Goal: Obtain resource: Obtain resource

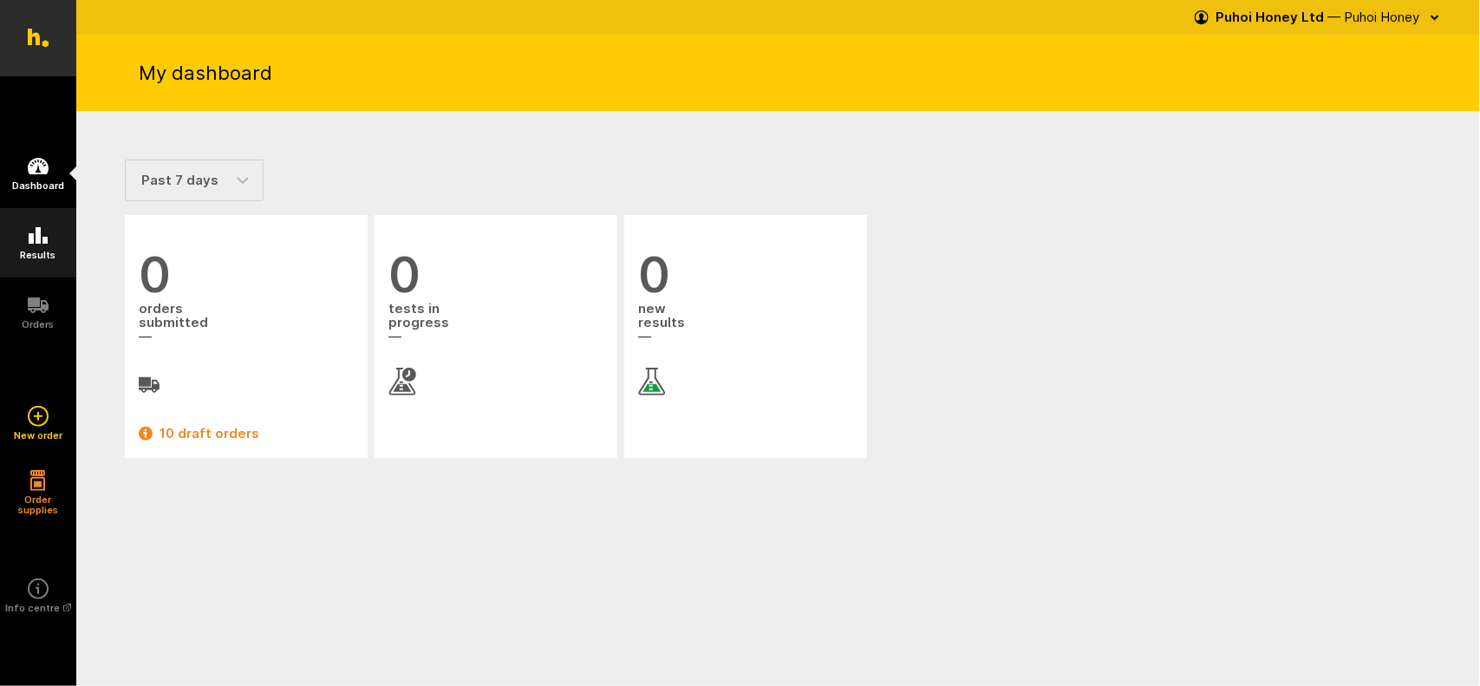
click at [31, 232] on icon at bounding box center [38, 235] width 21 height 21
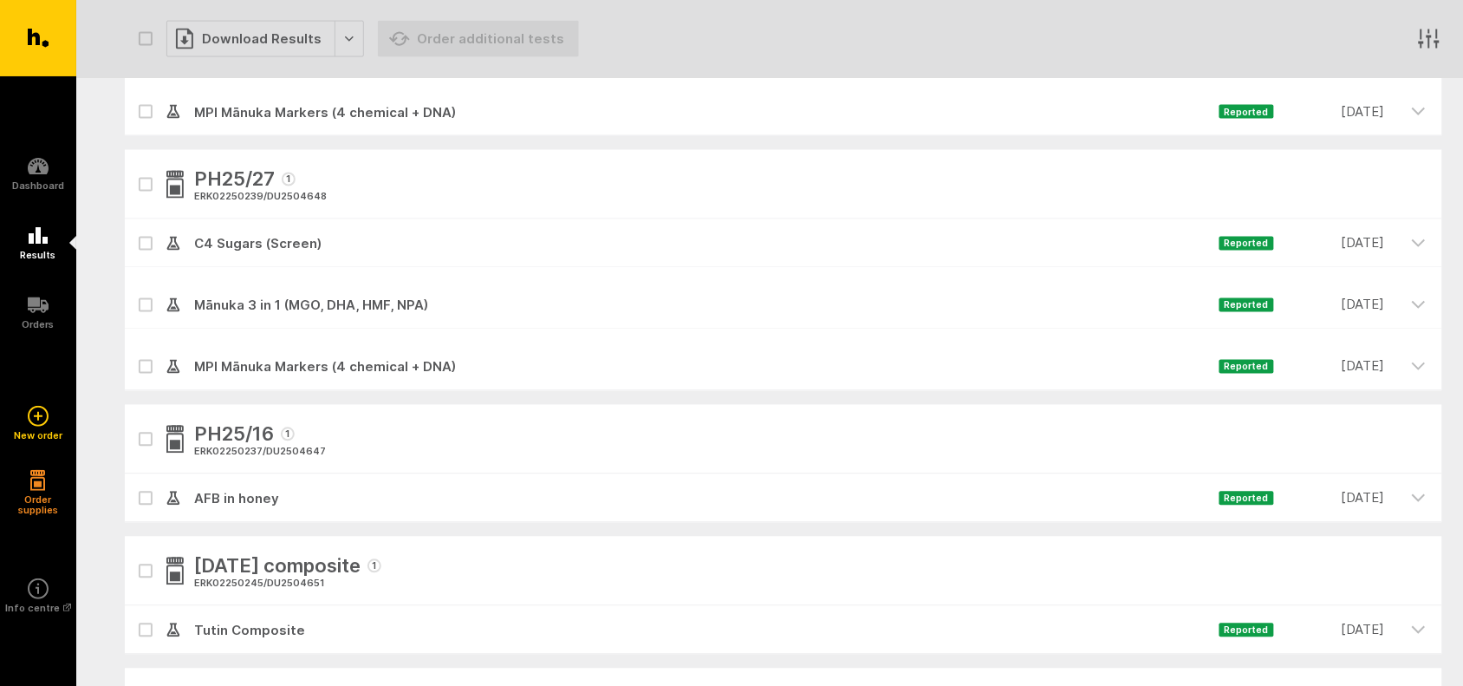
scroll to position [867, 0]
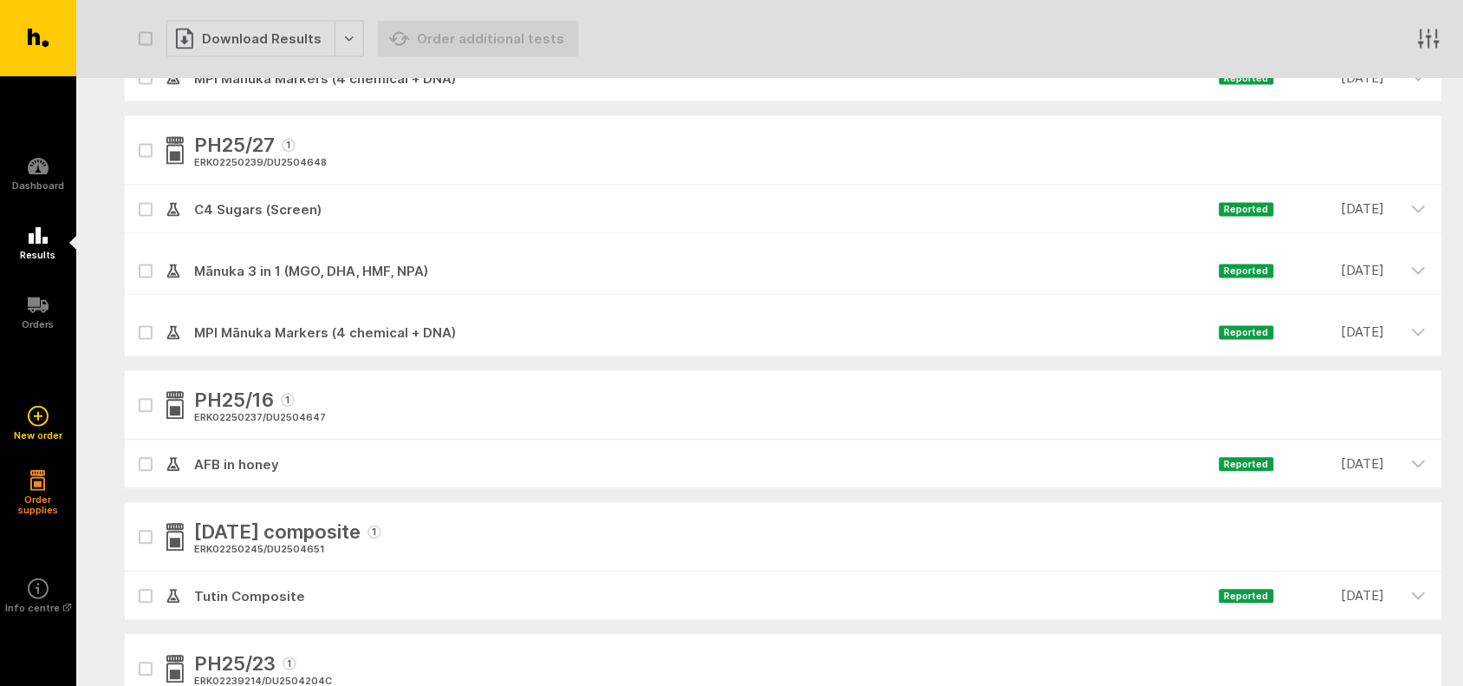
click at [147, 461] on icon at bounding box center [145, 465] width 10 height 8
click at [136, 452] on input "checkbox" at bounding box center [130, 445] width 11 height 11
checkbox input "true"
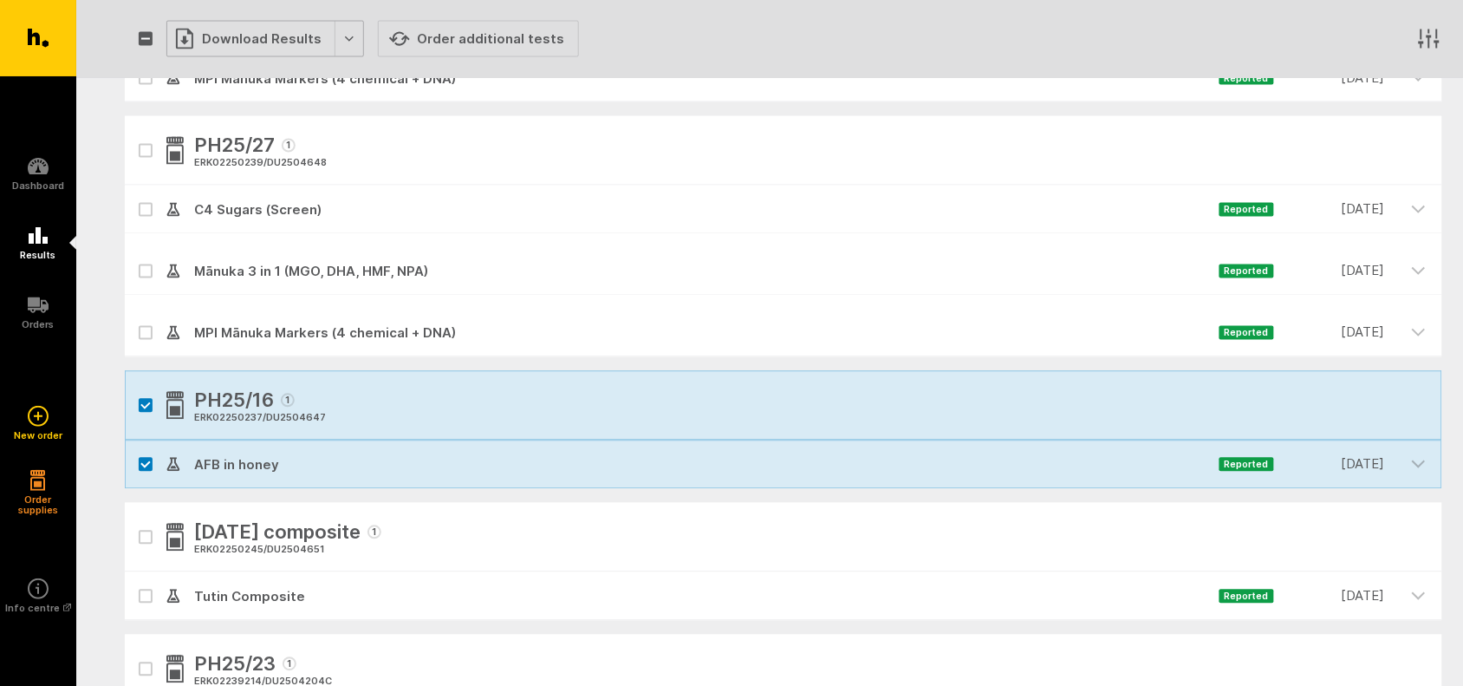
click at [266, 41] on div "Download Results" at bounding box center [265, 39] width 198 height 36
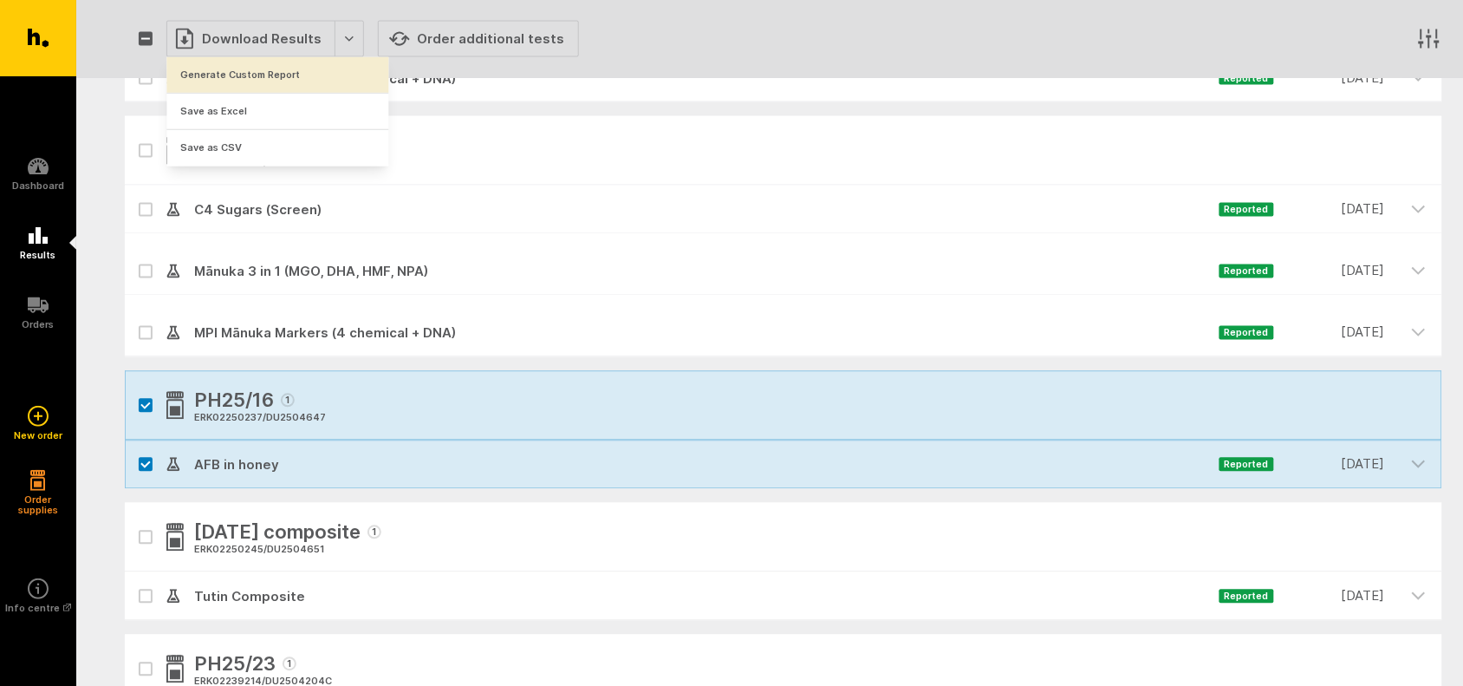
click at [257, 65] on button "Generate Custom Report" at bounding box center [278, 75] width 222 height 36
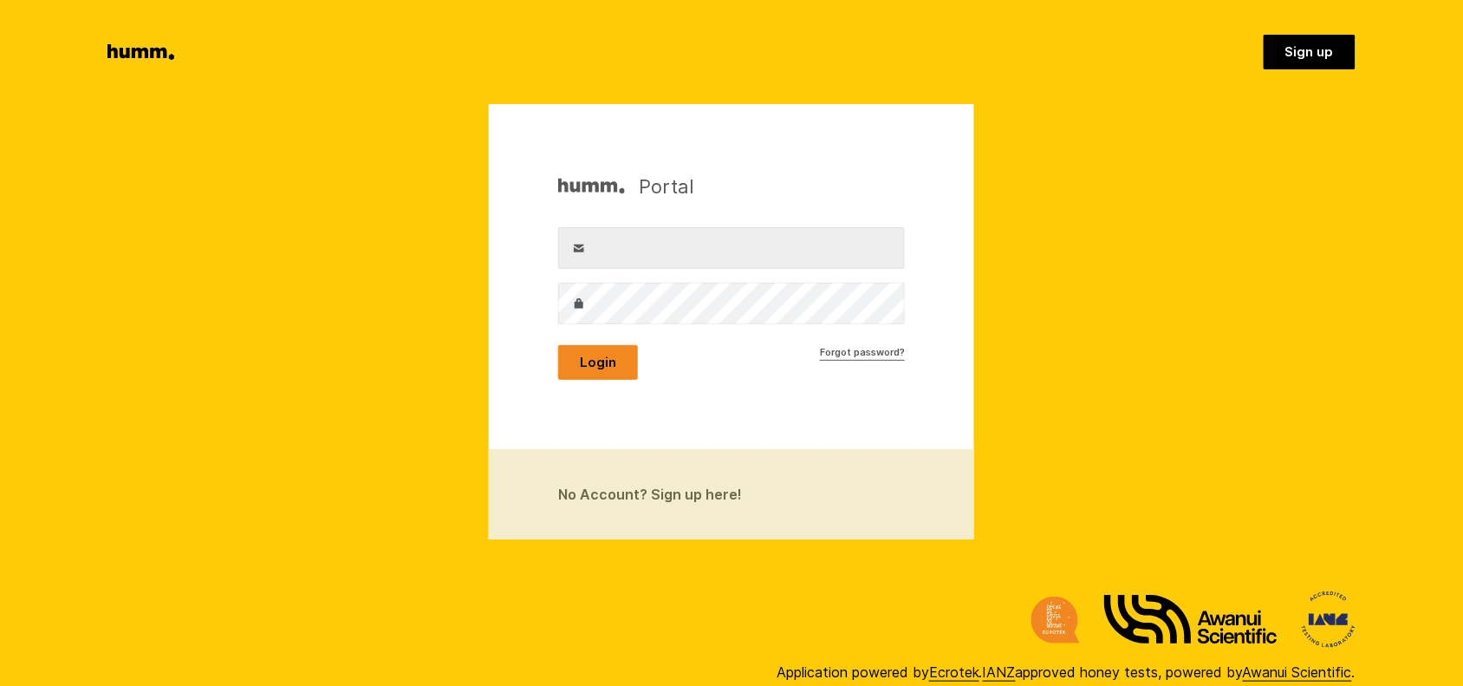
type input "[EMAIL_ADDRESS][DOMAIN_NAME]"
click at [602, 361] on button "Login" at bounding box center [598, 362] width 80 height 35
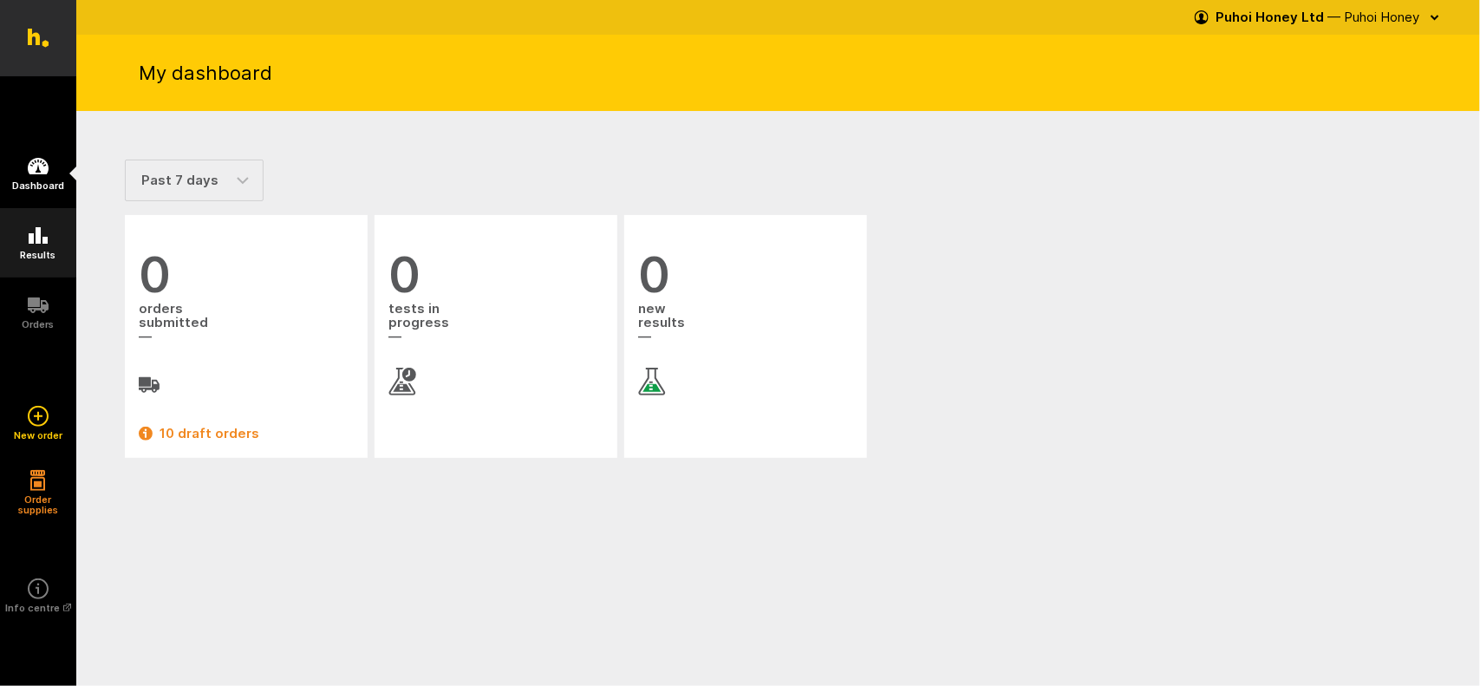
click at [41, 244] on icon at bounding box center [38, 235] width 21 height 21
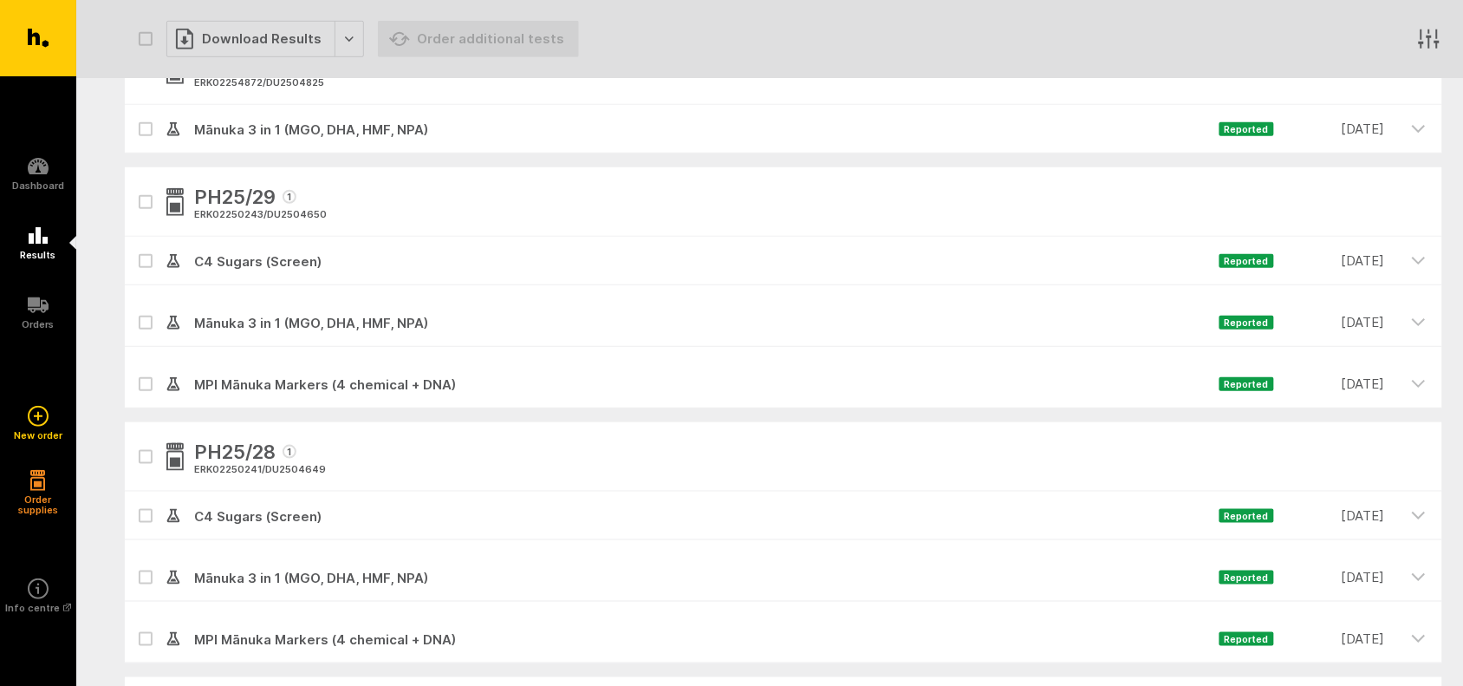
scroll to position [217, 0]
